Goal: Find specific page/section: Find specific page/section

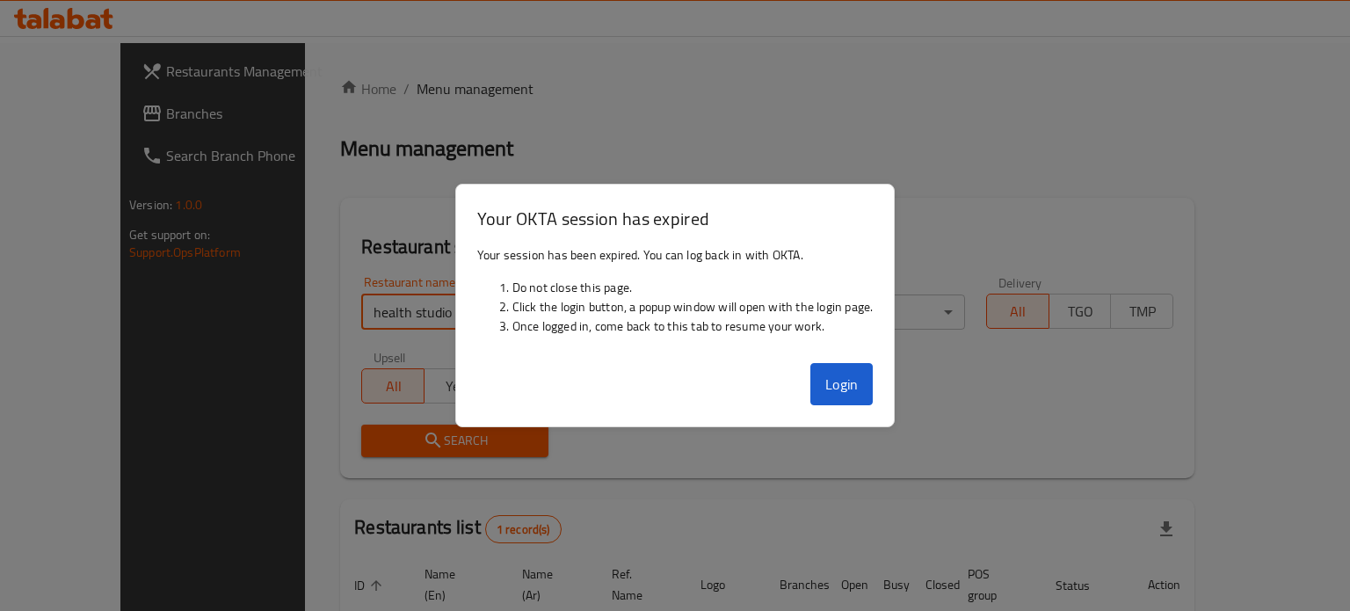
scroll to position [137, 0]
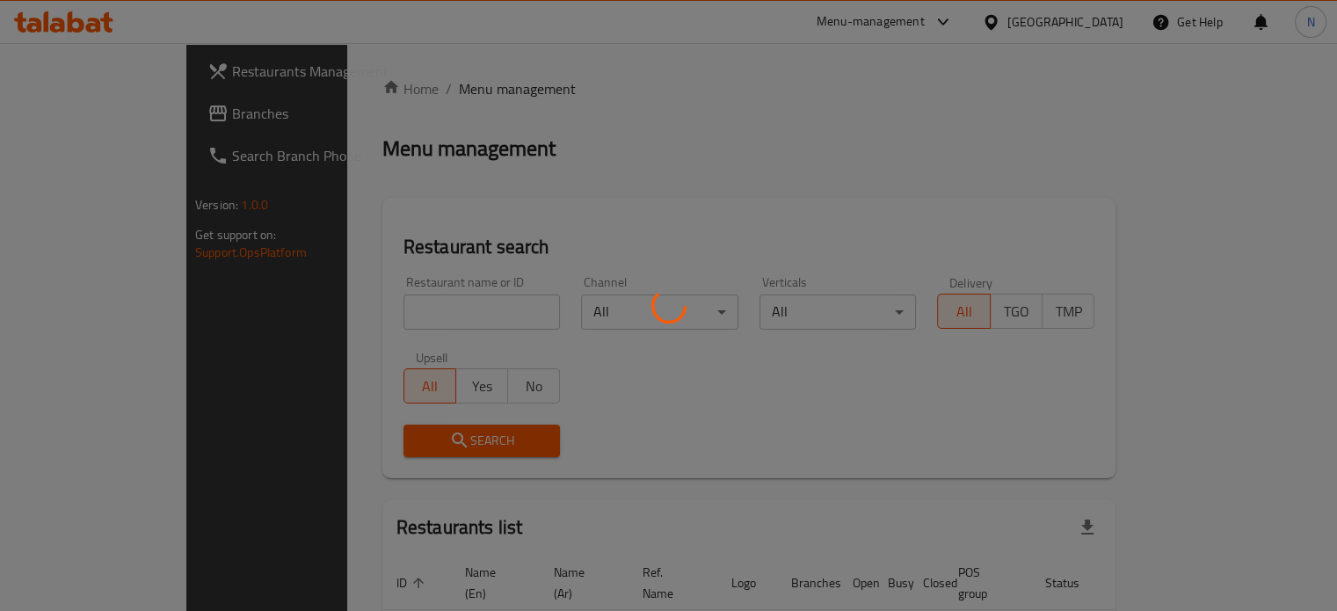
click at [397, 303] on div at bounding box center [668, 305] width 1337 height 611
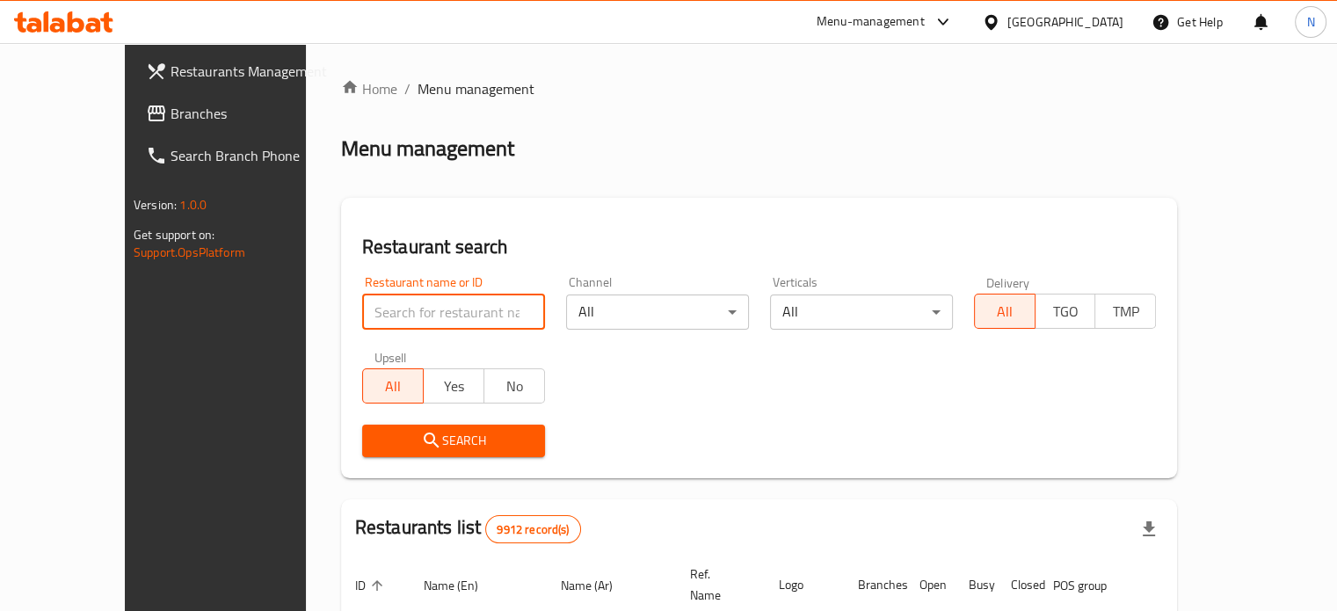
click at [419, 323] on input "search" at bounding box center [453, 311] width 183 height 35
click button "Search" at bounding box center [453, 440] width 183 height 33
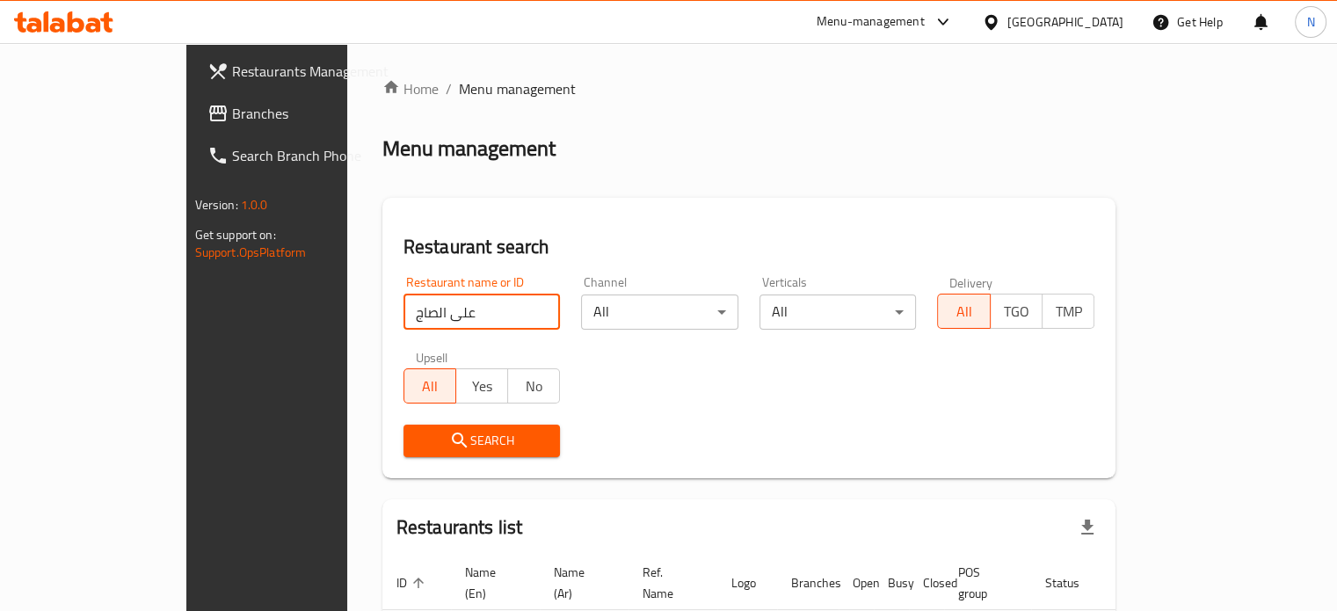
scroll to position [106, 0]
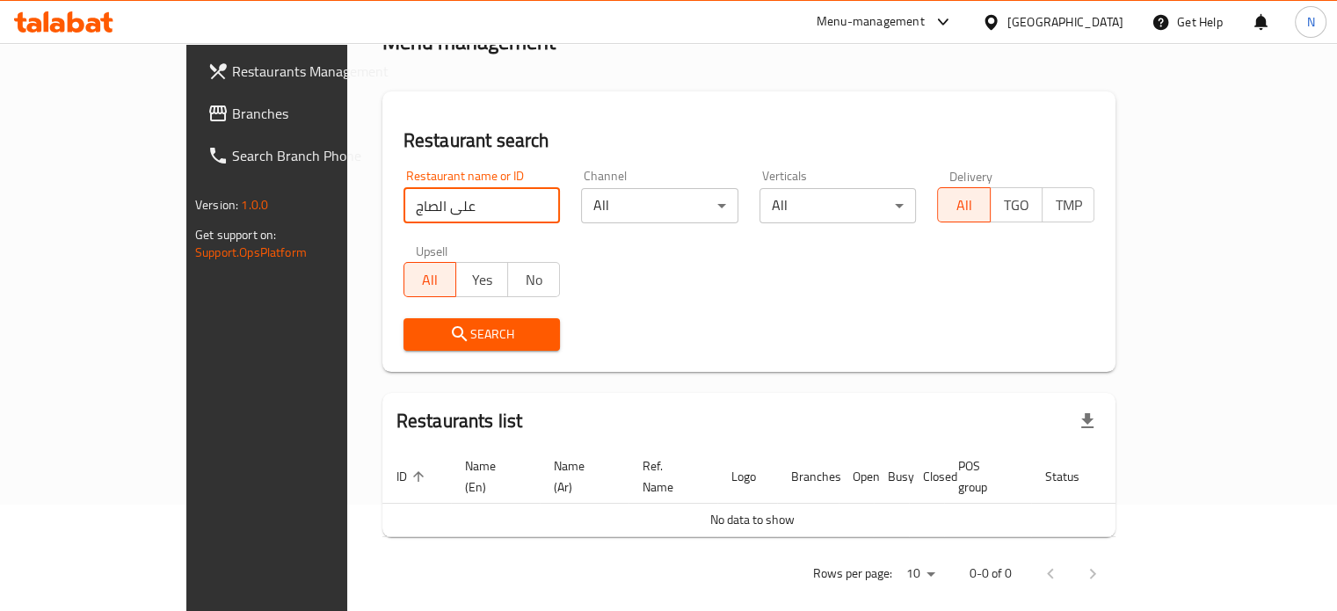
click at [423, 212] on input "على الصاج" at bounding box center [481, 205] width 157 height 35
click at [403, 209] on input "على الصاج" at bounding box center [481, 205] width 157 height 35
click button "Search" at bounding box center [481, 334] width 157 height 33
type input "عل الصاج"
click button "Search" at bounding box center [481, 334] width 157 height 33
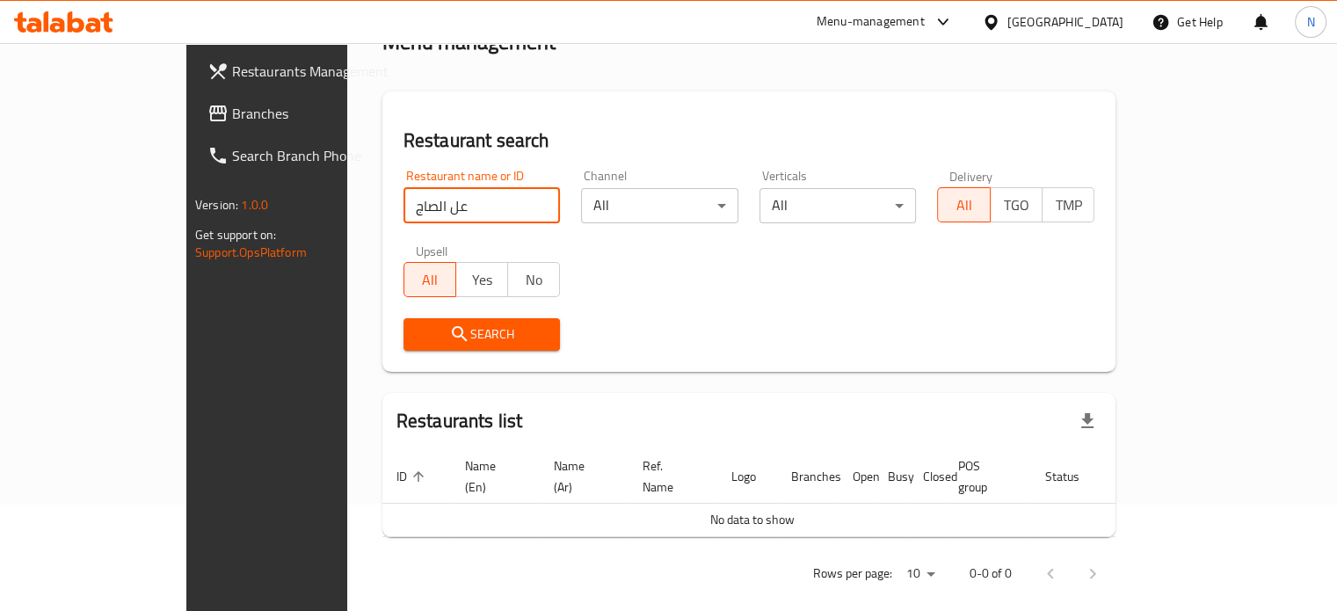
click at [491, 203] on input "عل الصاج" at bounding box center [481, 205] width 157 height 35
click at [439, 210] on input "search" at bounding box center [481, 205] width 157 height 35
type input "a"
click button "Search" at bounding box center [481, 334] width 157 height 33
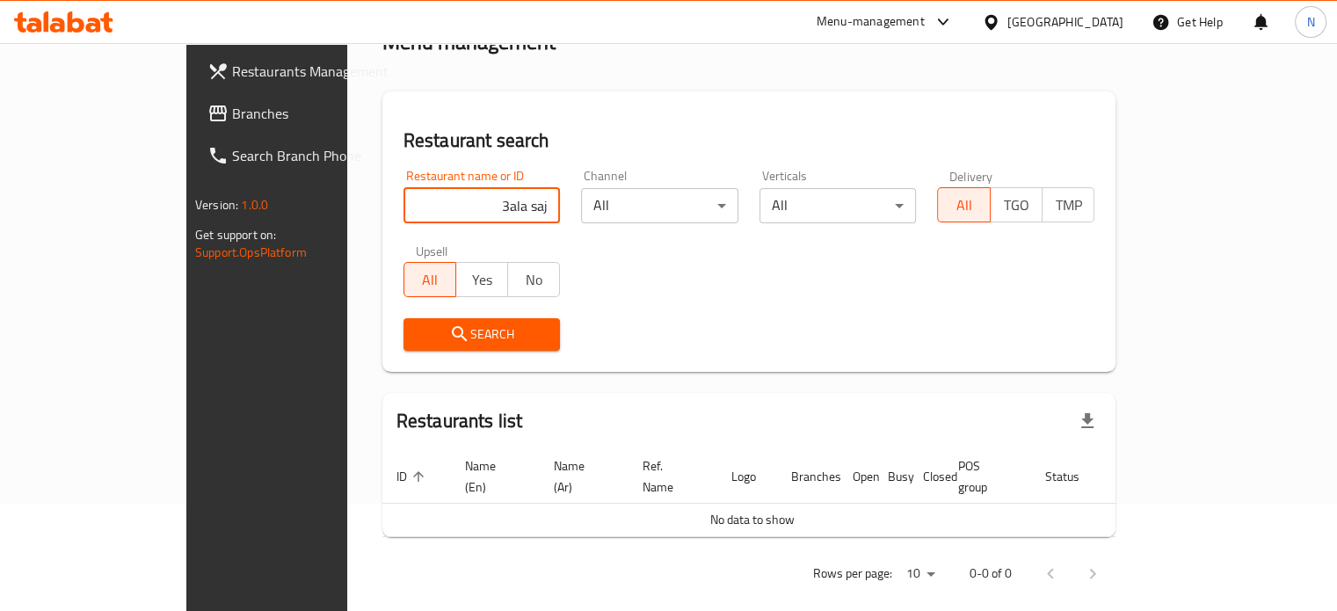
click at [475, 209] on input "3ala saj" at bounding box center [481, 205] width 157 height 35
click button "Search" at bounding box center [481, 334] width 157 height 33
click at [475, 209] on input "alaa saj" at bounding box center [481, 205] width 157 height 35
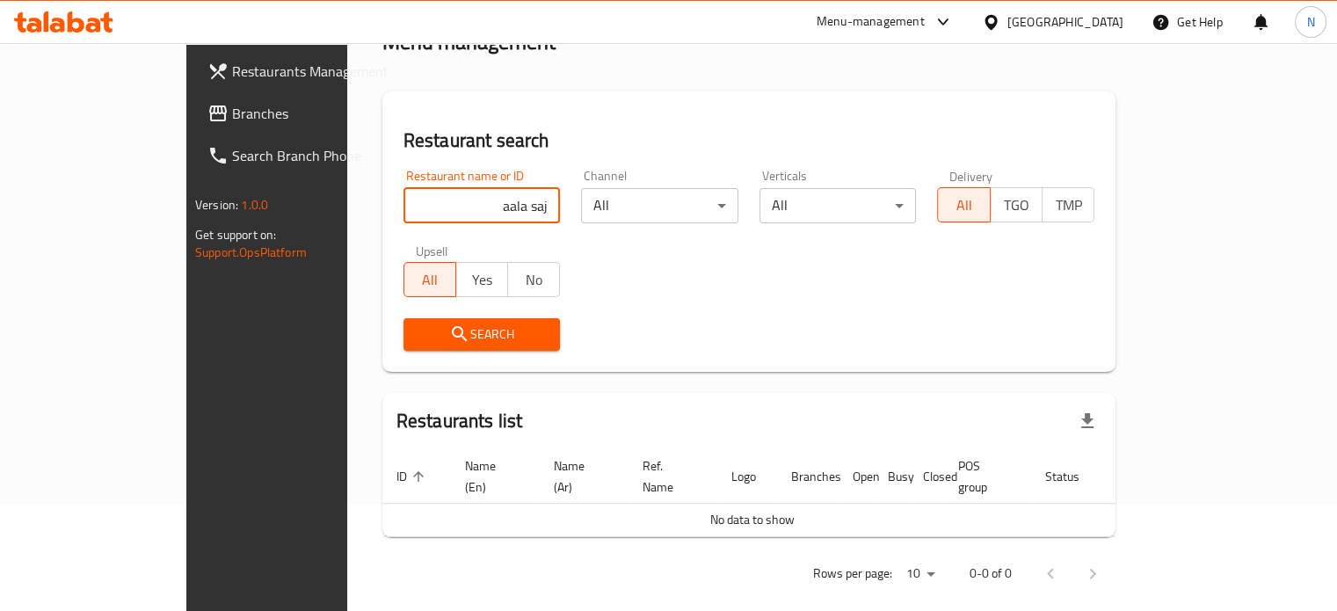
click button "Search" at bounding box center [481, 334] width 157 height 33
click at [462, 204] on input "aala saj" at bounding box center [481, 205] width 157 height 35
type input "saj"
click button "Search" at bounding box center [481, 334] width 157 height 33
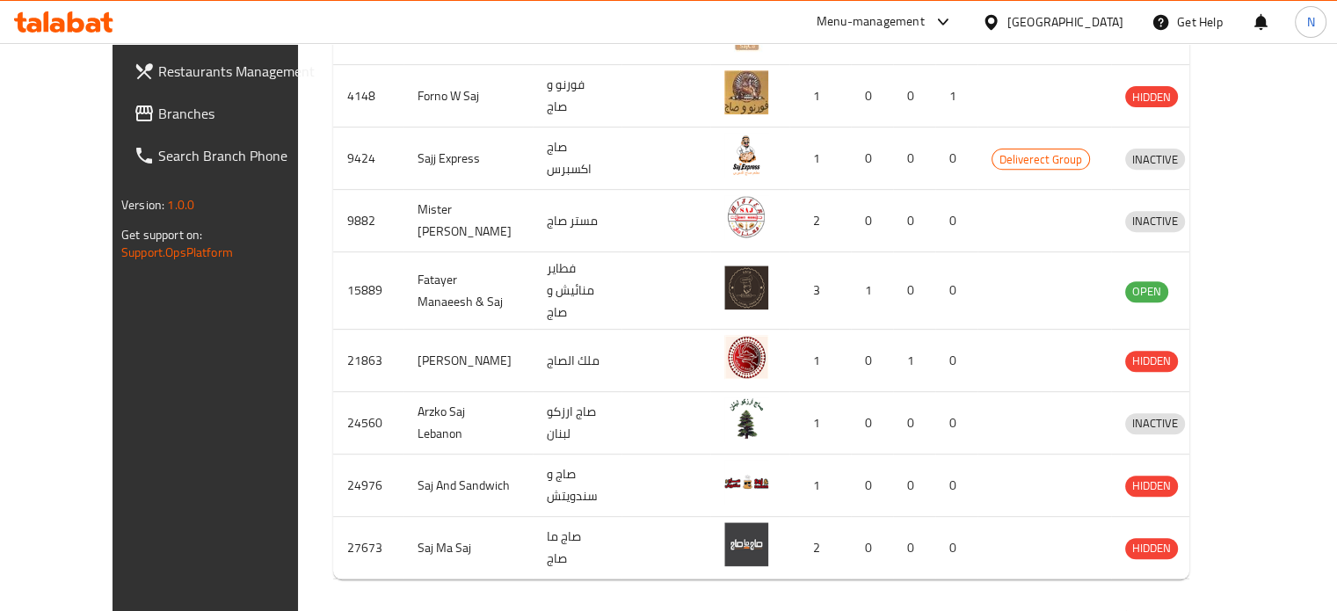
scroll to position [693, 0]
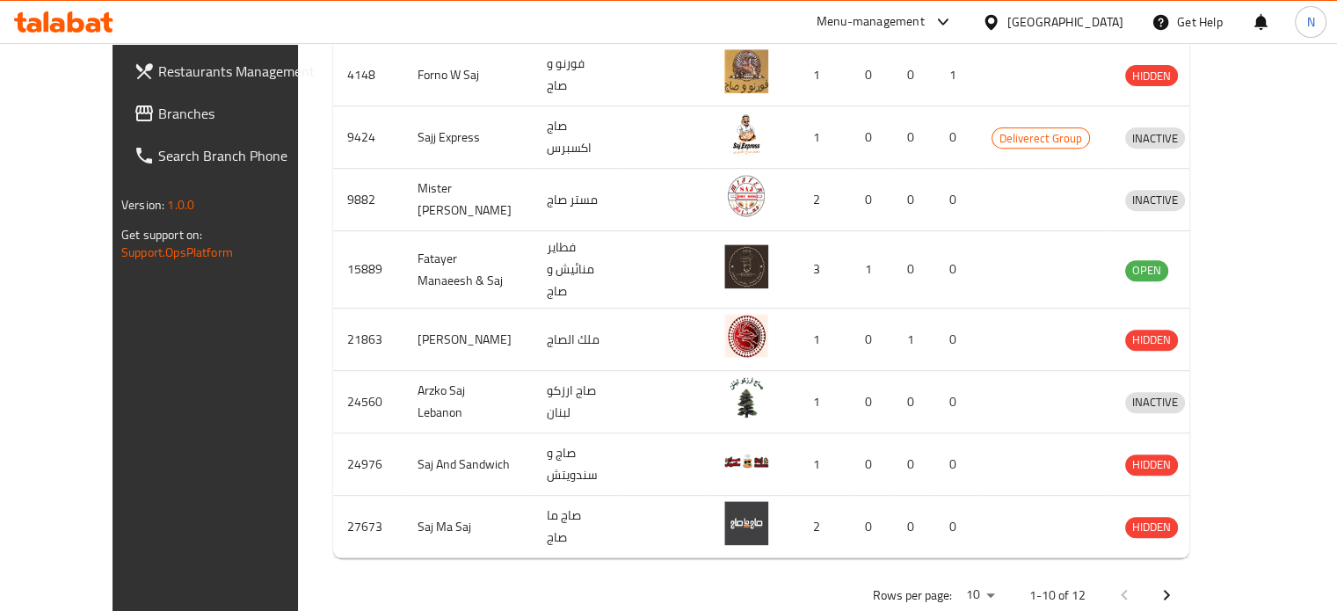
click at [1177, 584] on icon "Next page" at bounding box center [1166, 594] width 21 height 21
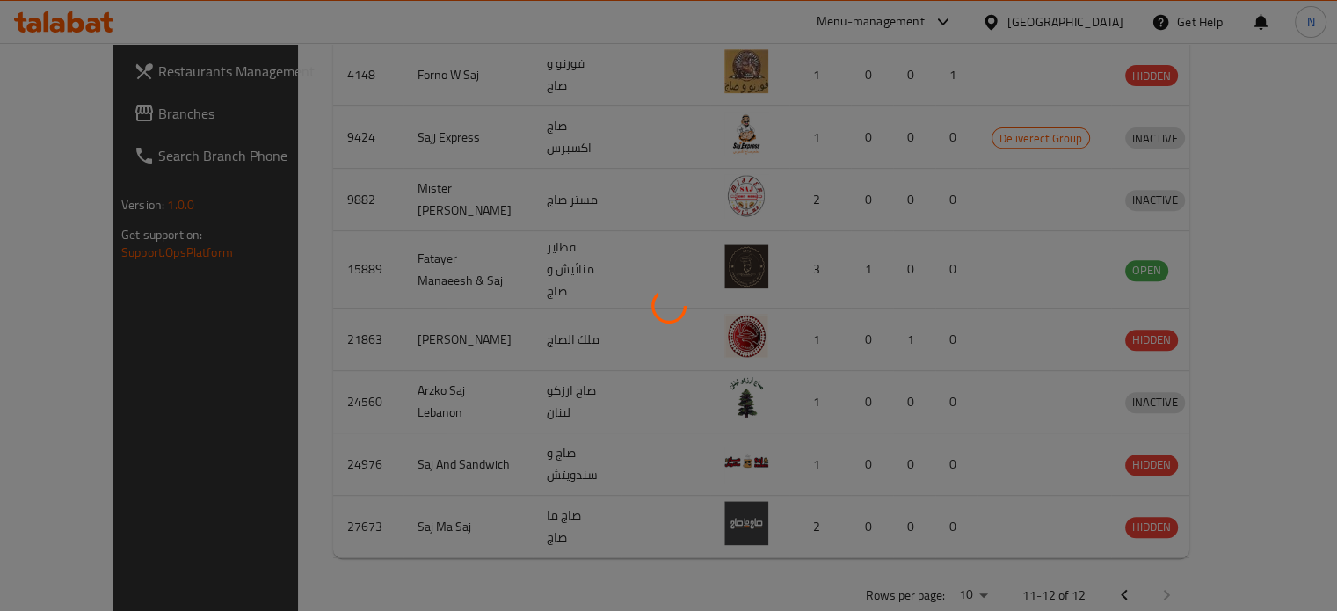
scroll to position [219, 0]
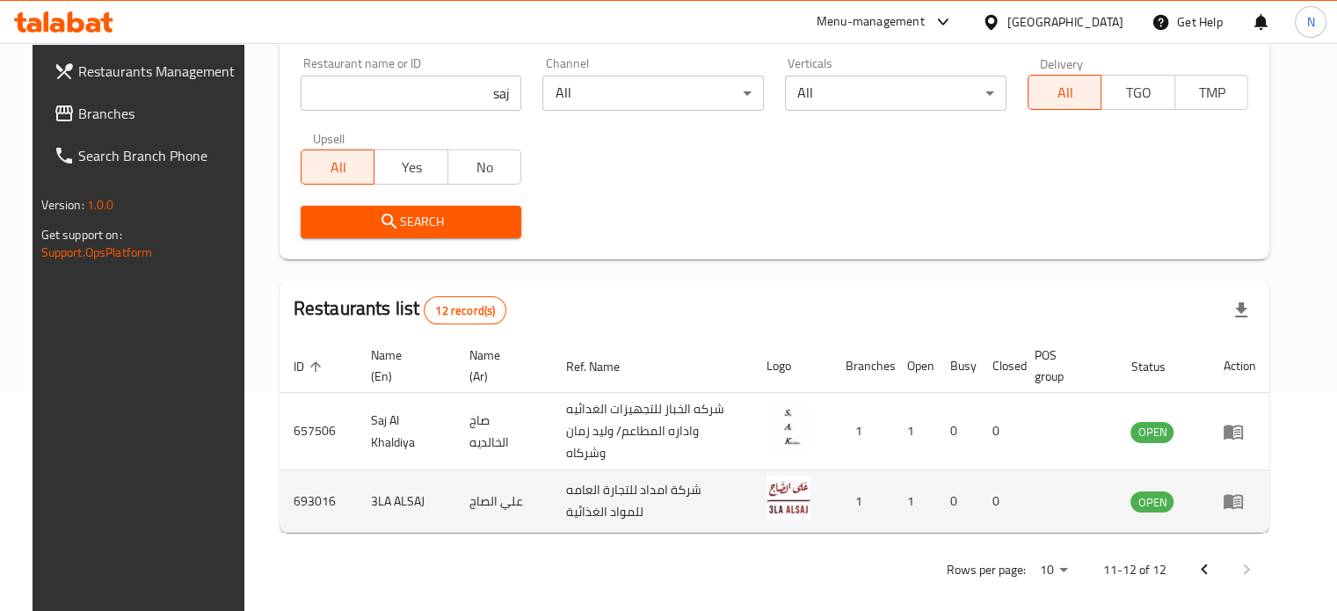
click at [280, 486] on td "693016" at bounding box center [317, 501] width 77 height 62
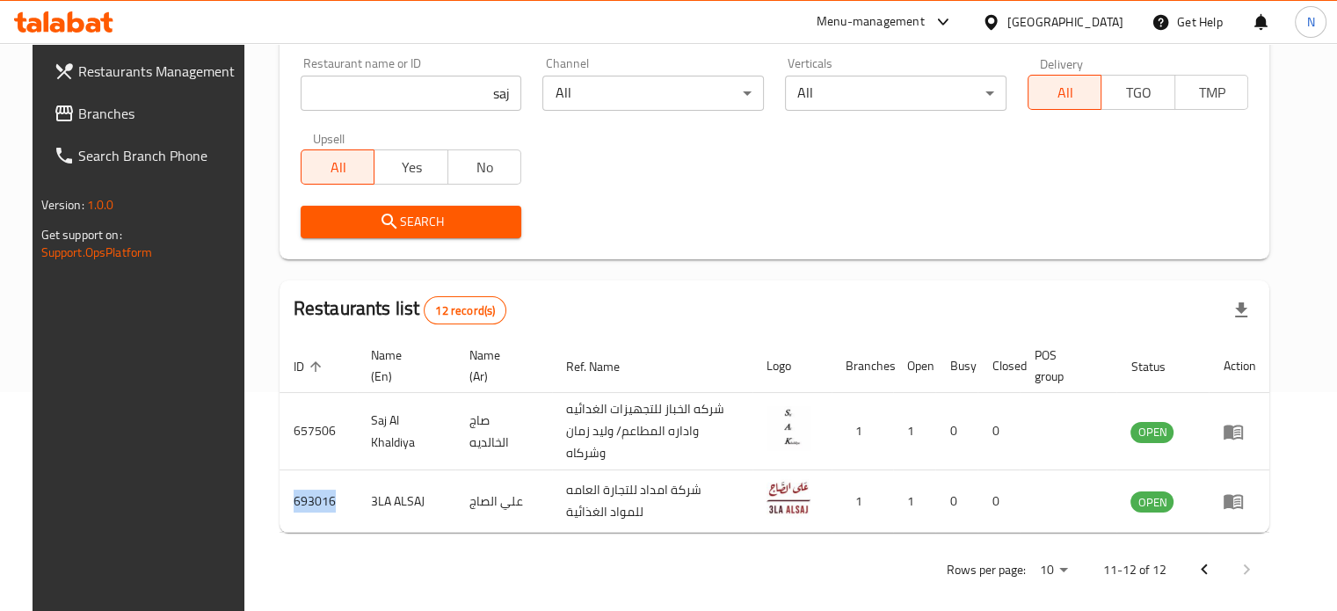
copy td "693016"
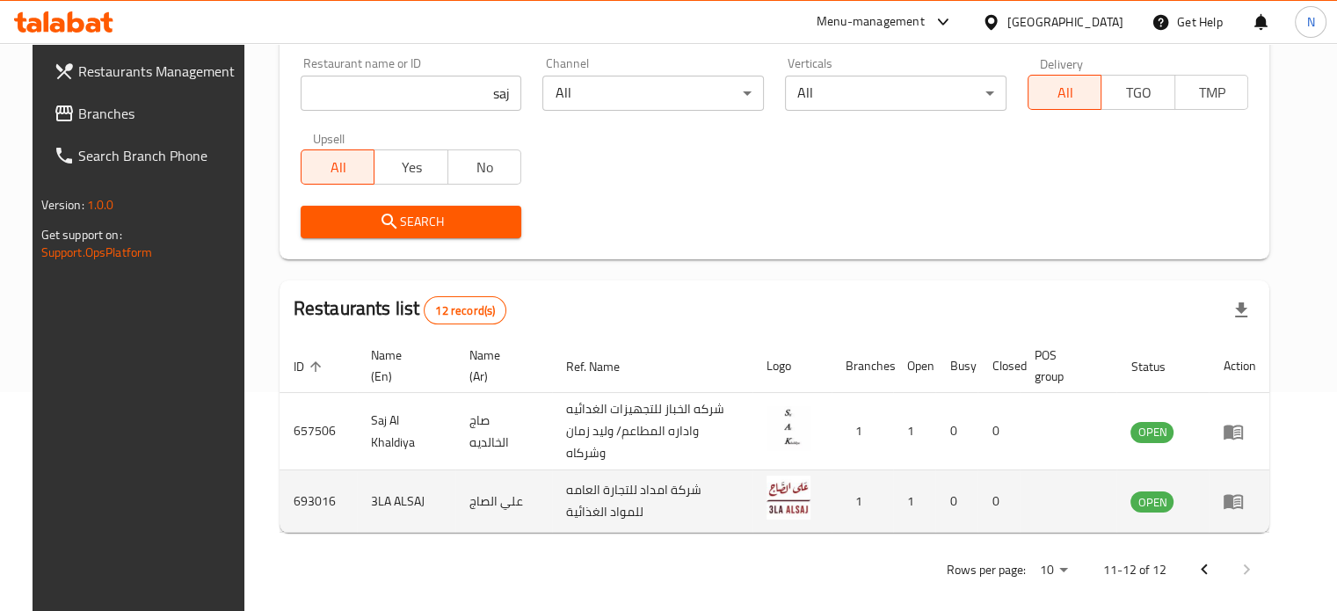
click at [359, 491] on td "3LA ALSAJ" at bounding box center [406, 501] width 98 height 62
drag, startPoint x: 359, startPoint y: 491, endPoint x: 389, endPoint y: 489, distance: 30.0
click at [389, 489] on td "3LA ALSAJ" at bounding box center [406, 501] width 98 height 62
copy td "3LA ALSAJ"
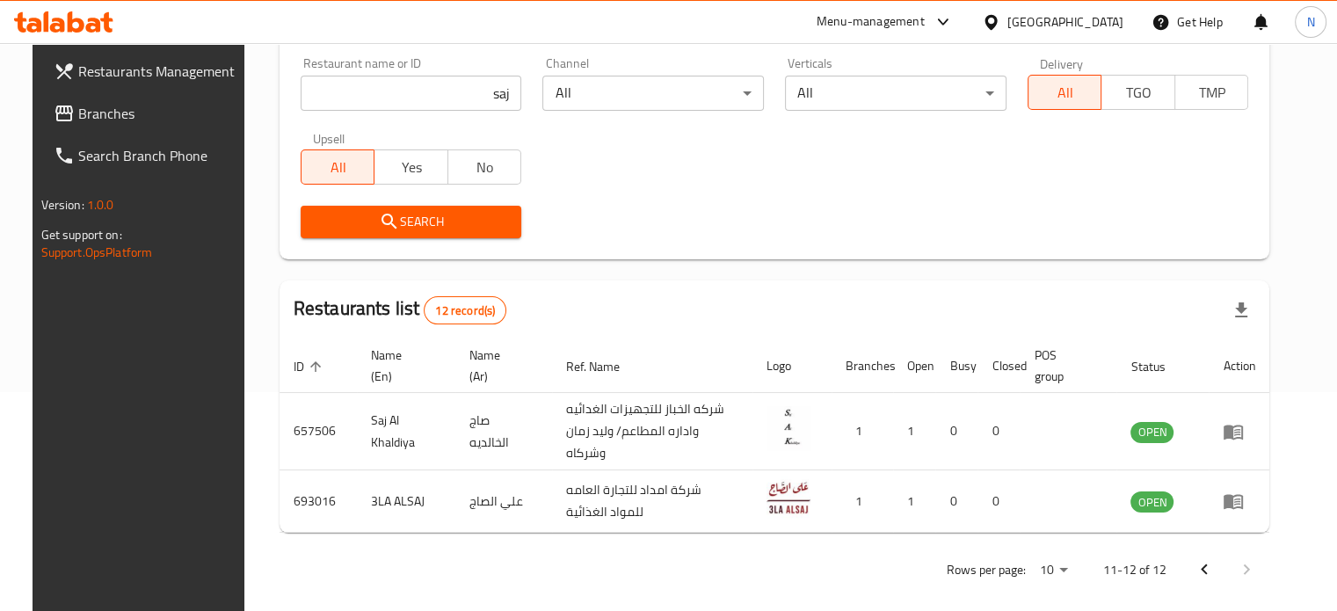
click at [587, 251] on div "Restaurant search Restaurant name or ID saj Restaurant name or ID Channel All ​…" at bounding box center [774, 119] width 990 height 280
